Goal: Navigation & Orientation: Find specific page/section

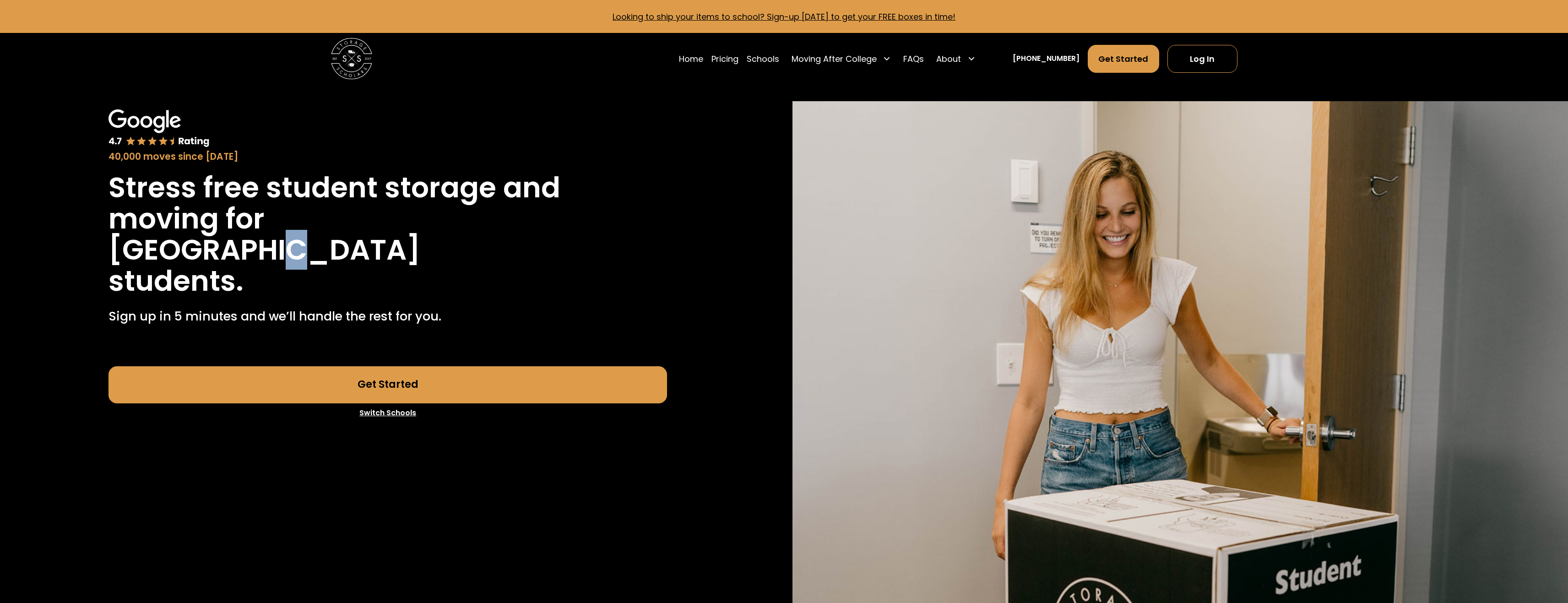
drag, startPoint x: 269, startPoint y: 263, endPoint x: 277, endPoint y: 262, distance: 8.1
click at [277, 262] on h1 "[GEOGRAPHIC_DATA]" at bounding box center [264, 249] width 312 height 31
click at [304, 260] on h1 "[GEOGRAPHIC_DATA]" at bounding box center [264, 249] width 312 height 31
drag, startPoint x: 304, startPoint y: 260, endPoint x: 342, endPoint y: 251, distance: 39.1
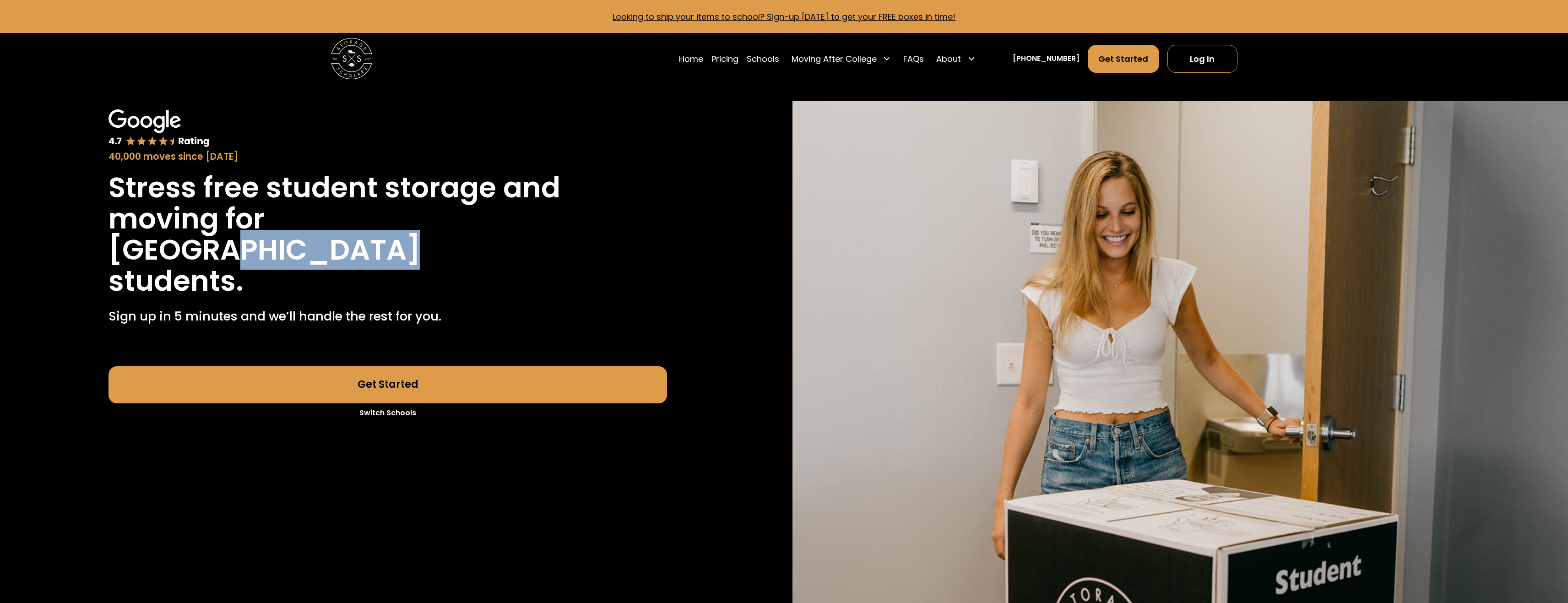
click at [307, 259] on h1 "[GEOGRAPHIC_DATA]" at bounding box center [264, 249] width 312 height 31
click at [342, 251] on h1 "[GEOGRAPHIC_DATA]" at bounding box center [264, 249] width 312 height 31
drag, startPoint x: 342, startPoint y: 251, endPoint x: 362, endPoint y: 246, distance: 20.6
click at [346, 248] on h1 "[GEOGRAPHIC_DATA]" at bounding box center [264, 249] width 312 height 31
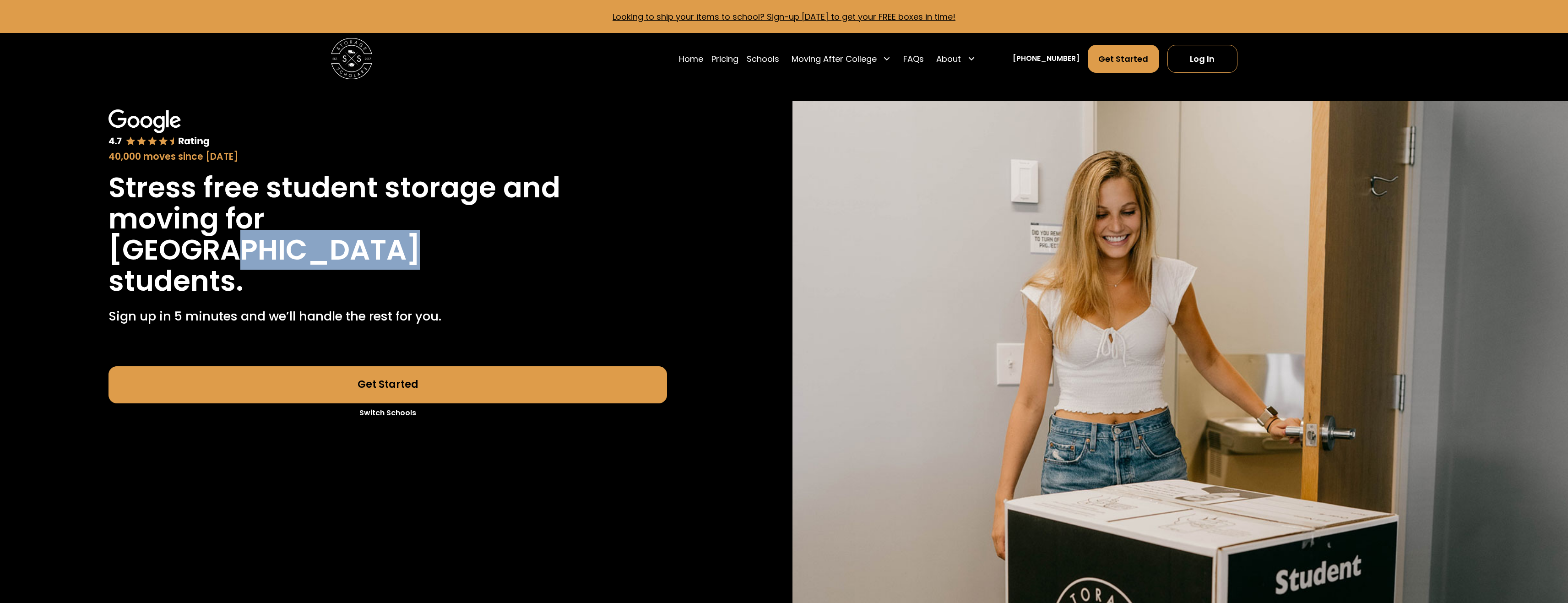
click at [362, 246] on h1 "[GEOGRAPHIC_DATA]" at bounding box center [264, 249] width 312 height 31
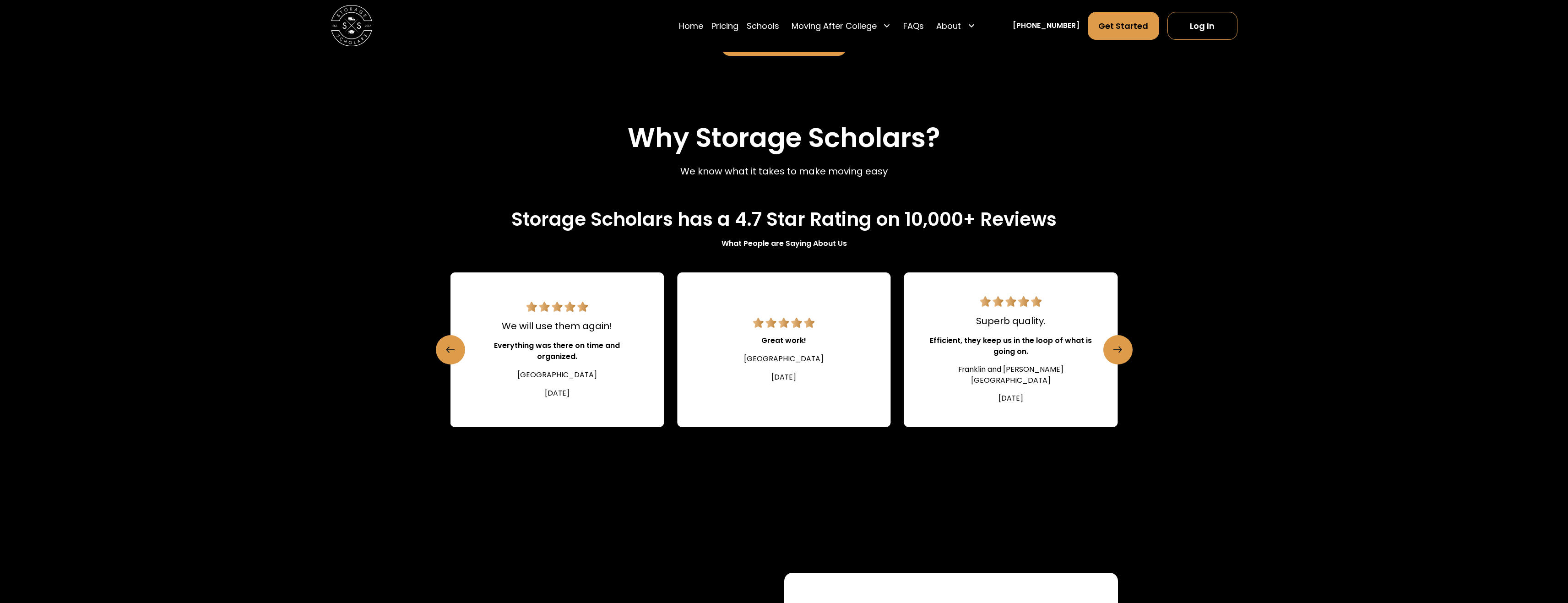
scroll to position [1190, 0]
